Goal: Find specific page/section: Find specific page/section

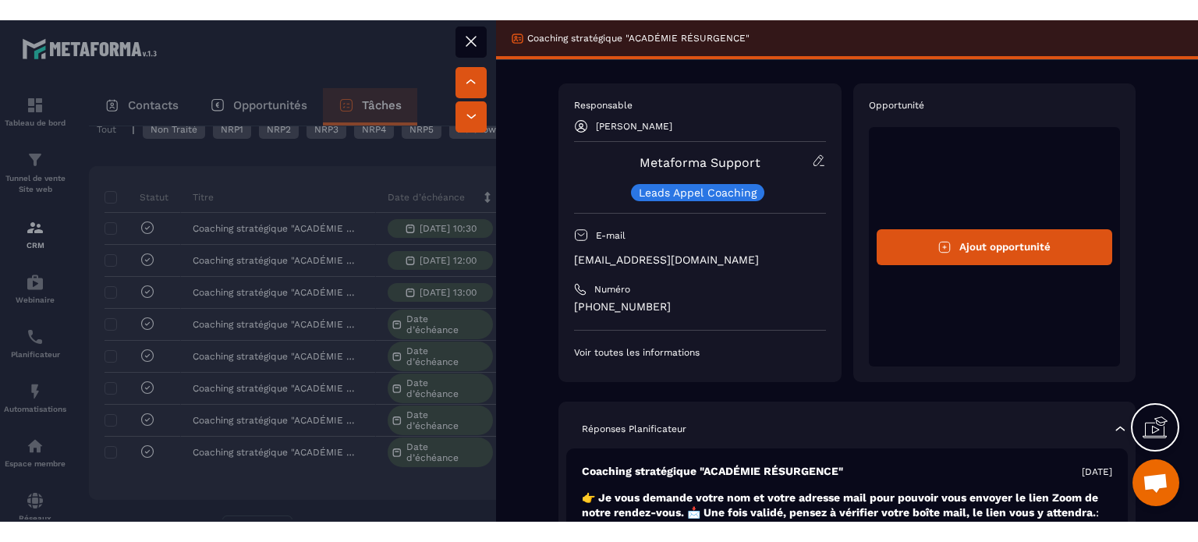
scroll to position [156, 0]
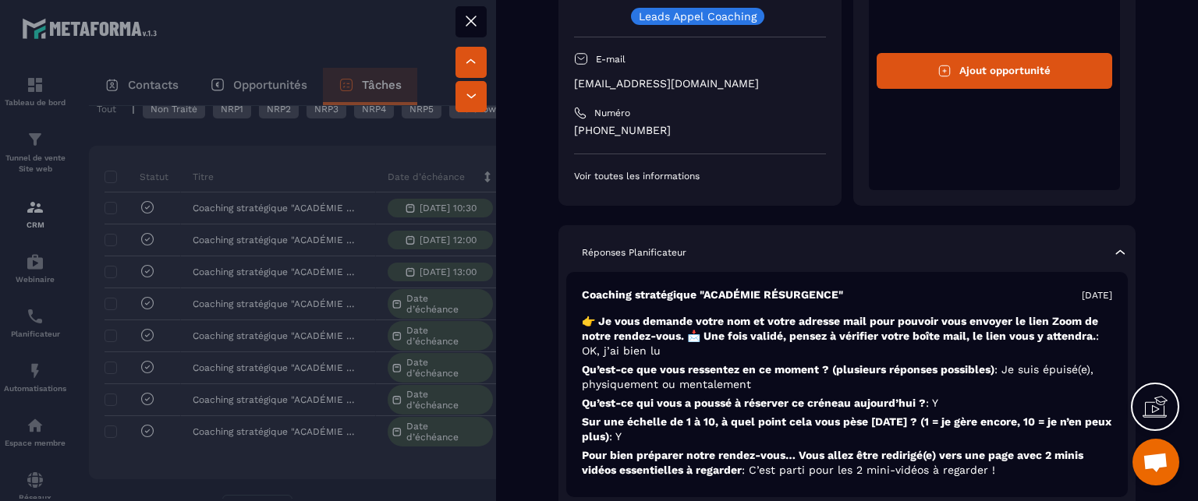
click at [470, 23] on icon at bounding box center [471, 21] width 19 height 19
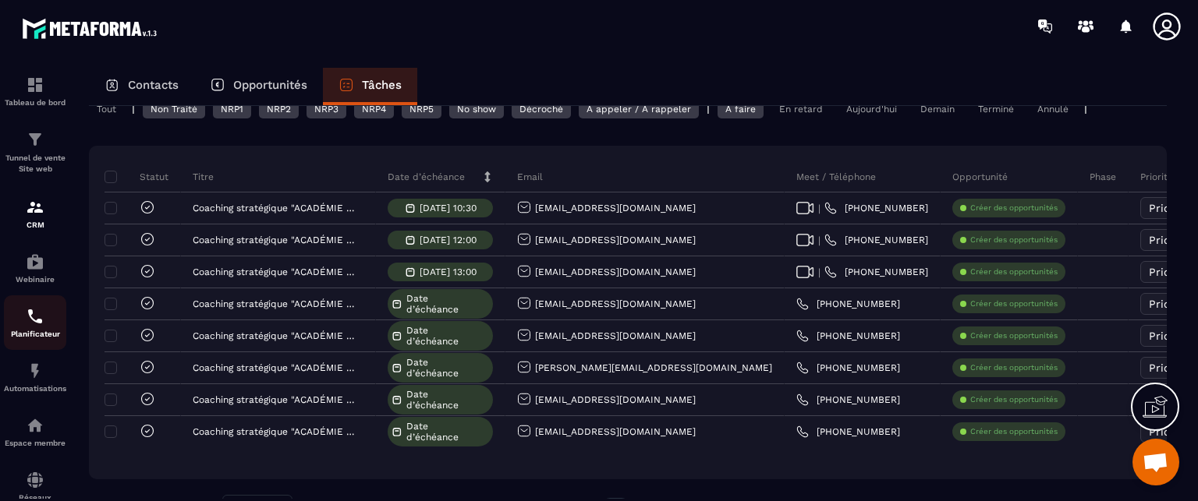
click at [33, 324] on img at bounding box center [35, 316] width 19 height 19
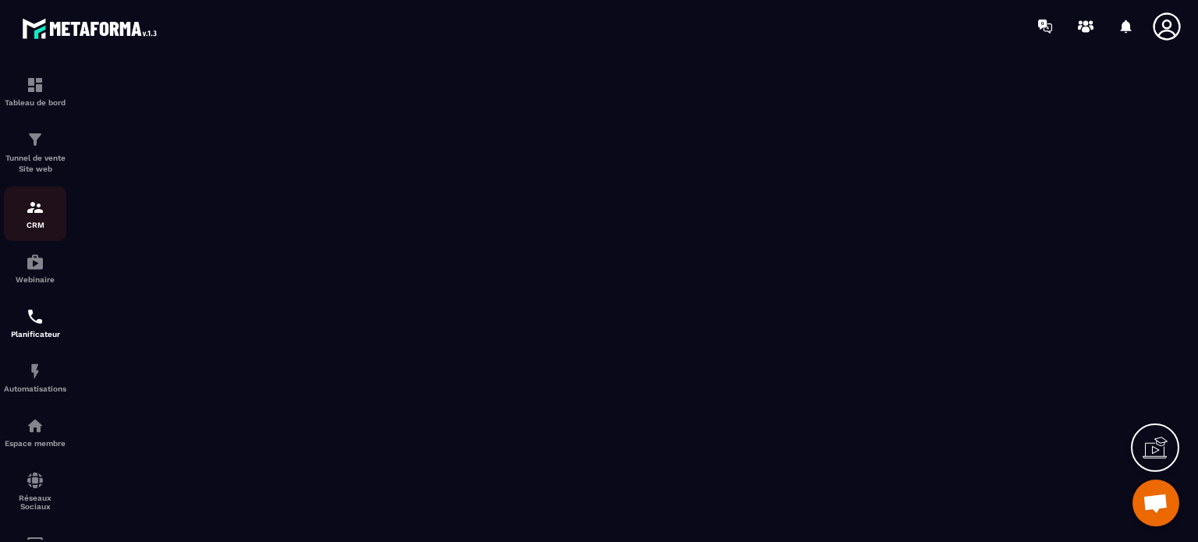
click at [34, 218] on div "CRM" at bounding box center [35, 213] width 62 height 31
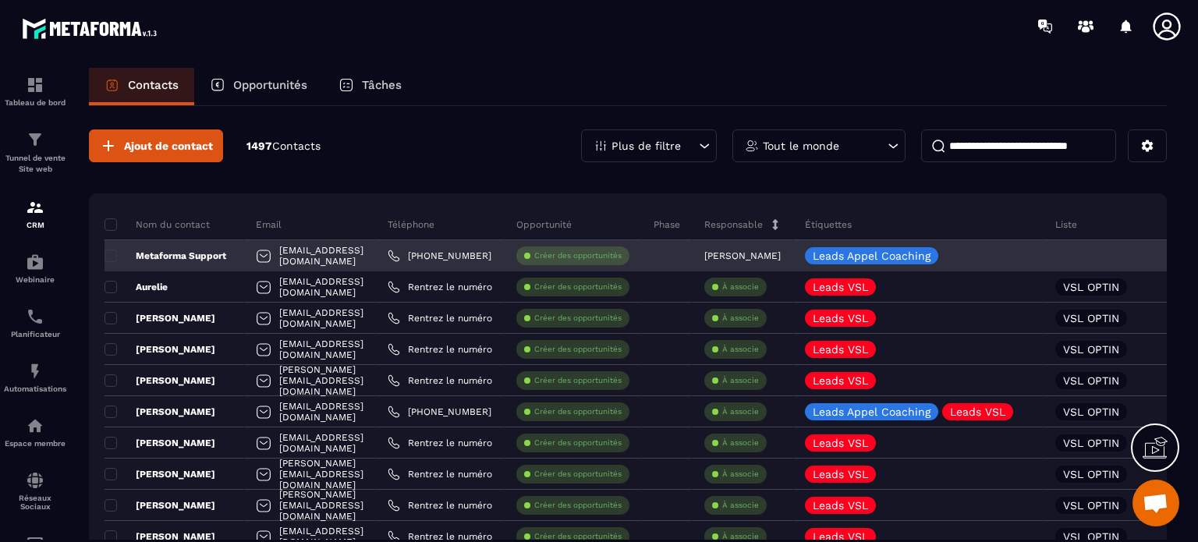
click at [202, 253] on p "Metaforma Support" at bounding box center [165, 256] width 122 height 12
